Goal: Information Seeking & Learning: Learn about a topic

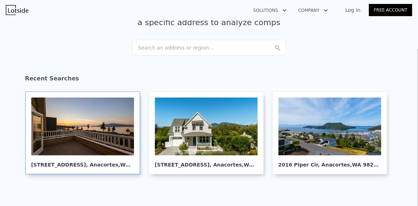
scroll to position [60, 0]
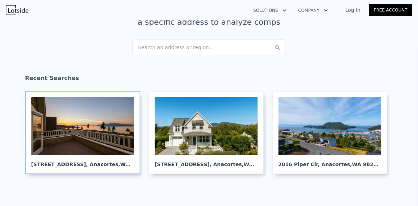
click at [106, 118] on div at bounding box center [82, 126] width 103 height 58
click at [191, 52] on div "Search an address or region..." at bounding box center [209, 47] width 154 height 16
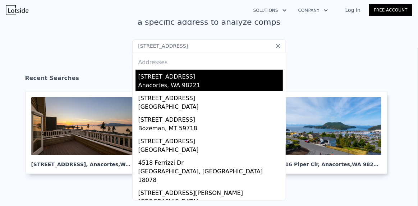
type input "[STREET_ADDRESS]"
click at [165, 73] on div "[STREET_ADDRESS]" at bounding box center [210, 75] width 144 height 11
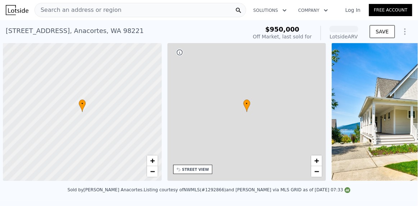
scroll to position [0, 3]
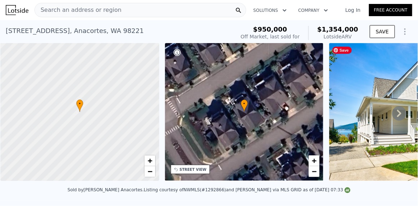
click at [392, 115] on icon at bounding box center [399, 113] width 14 height 14
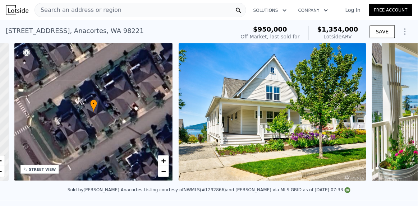
scroll to position [0, 167]
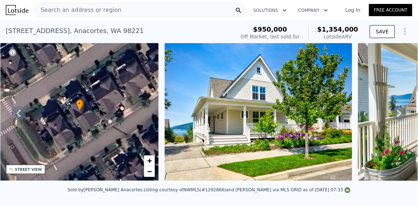
click at [392, 113] on icon at bounding box center [399, 113] width 14 height 14
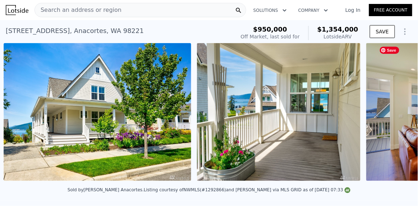
scroll to position [0, 328]
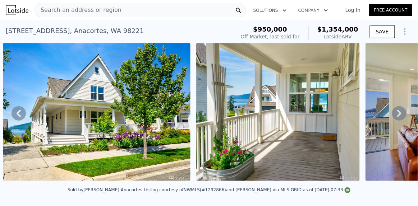
click at [392, 113] on icon at bounding box center [399, 113] width 14 height 14
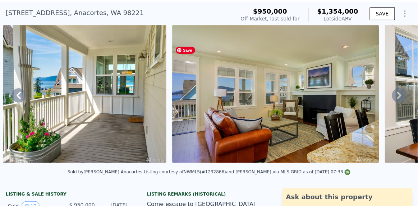
scroll to position [19, 0]
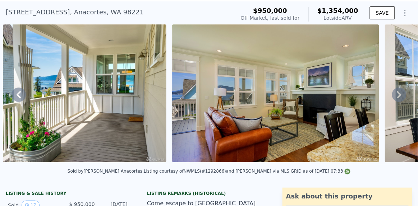
click at [392, 94] on icon at bounding box center [399, 95] width 14 height 14
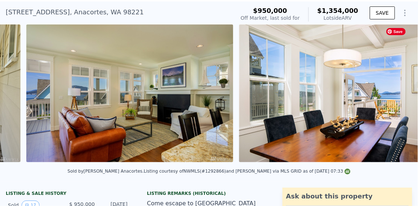
scroll to position [0, 691]
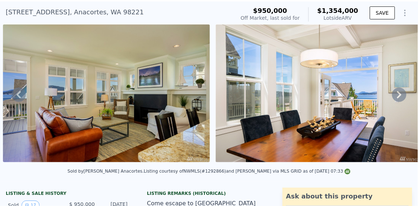
click at [392, 94] on icon at bounding box center [399, 95] width 14 height 14
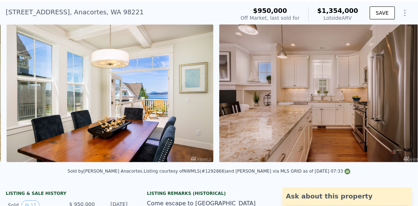
scroll to position [0, 903]
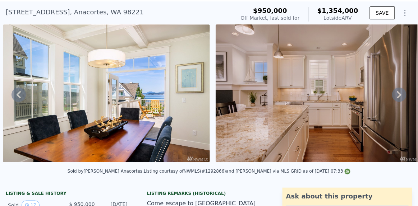
click at [392, 94] on icon at bounding box center [399, 95] width 14 height 14
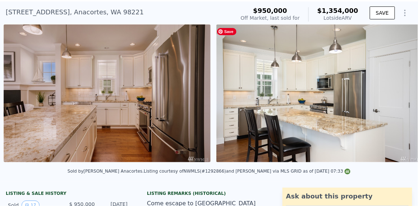
scroll to position [0, 1116]
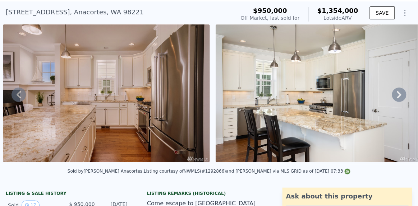
click at [392, 94] on icon at bounding box center [399, 95] width 14 height 14
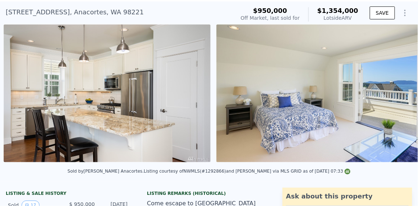
scroll to position [0, 1328]
click at [392, 95] on icon at bounding box center [399, 95] width 14 height 14
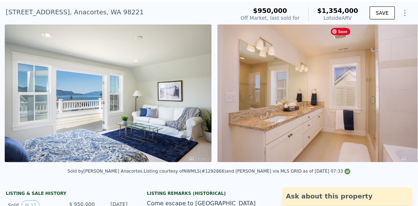
scroll to position [0, 1789]
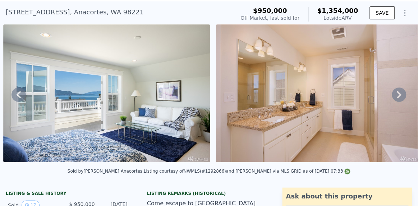
click at [393, 96] on icon at bounding box center [399, 95] width 14 height 14
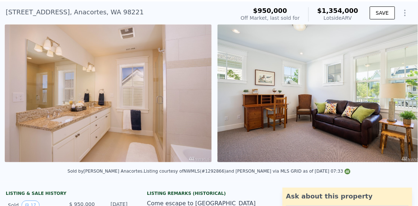
scroll to position [0, 2001]
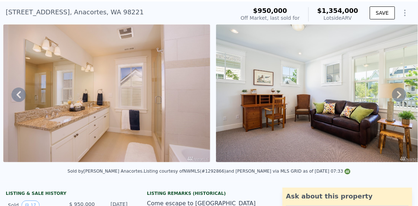
click at [392, 96] on icon at bounding box center [399, 95] width 14 height 14
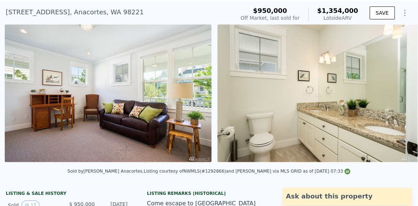
scroll to position [0, 2214]
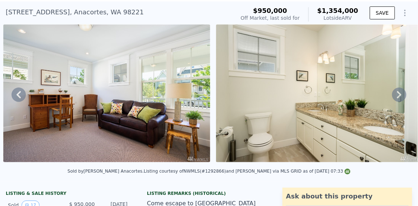
click at [392, 96] on icon at bounding box center [399, 95] width 14 height 14
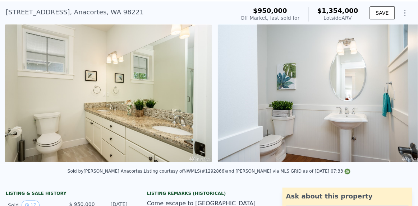
scroll to position [0, 2426]
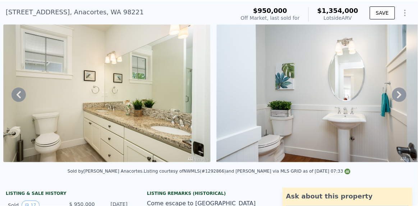
click at [392, 96] on icon at bounding box center [399, 95] width 14 height 14
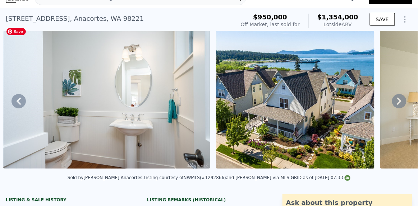
scroll to position [0, 0]
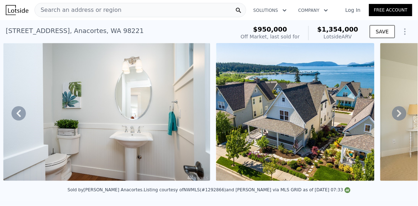
click at [68, 7] on span "Search an address or region" at bounding box center [78, 10] width 87 height 9
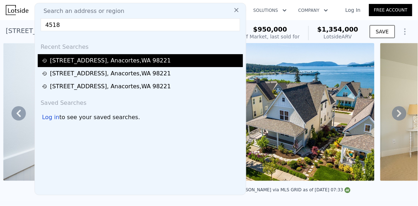
type input "4518"
click at [72, 59] on div "[STREET_ADDRESS]" at bounding box center [110, 60] width 121 height 9
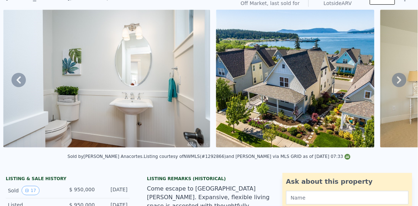
scroll to position [33, 0]
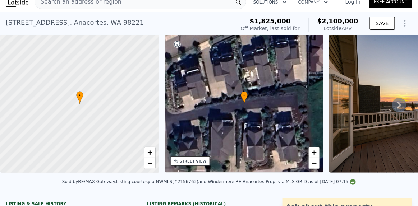
scroll to position [9, 0]
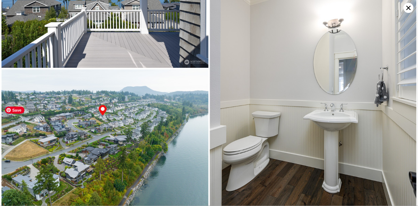
scroll to position [2016, 0]
